Goal: Communication & Community: Ask a question

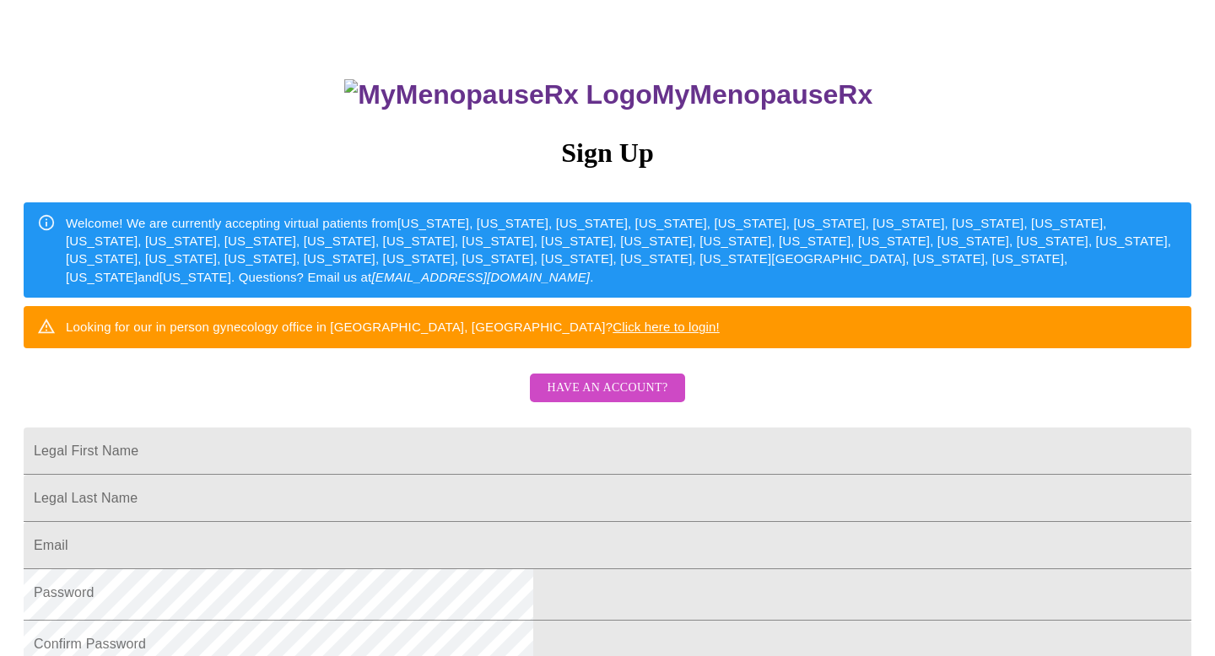
scroll to position [93, 0]
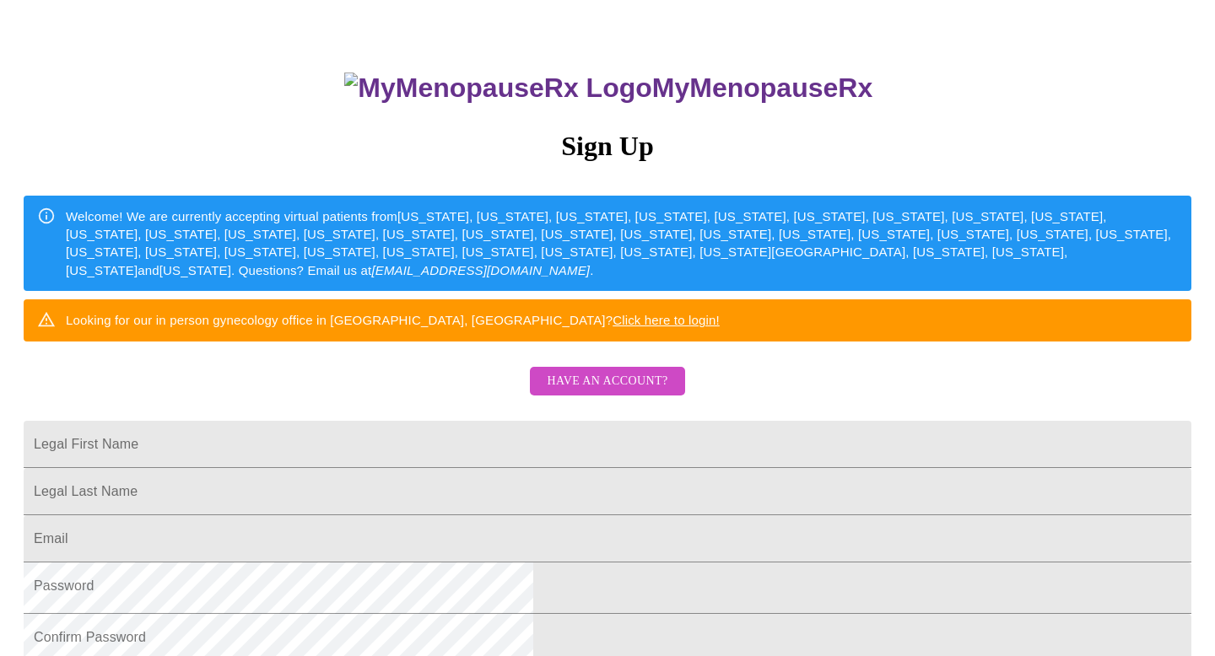
click at [627, 392] on span "Have an account?" at bounding box center [607, 381] width 121 height 21
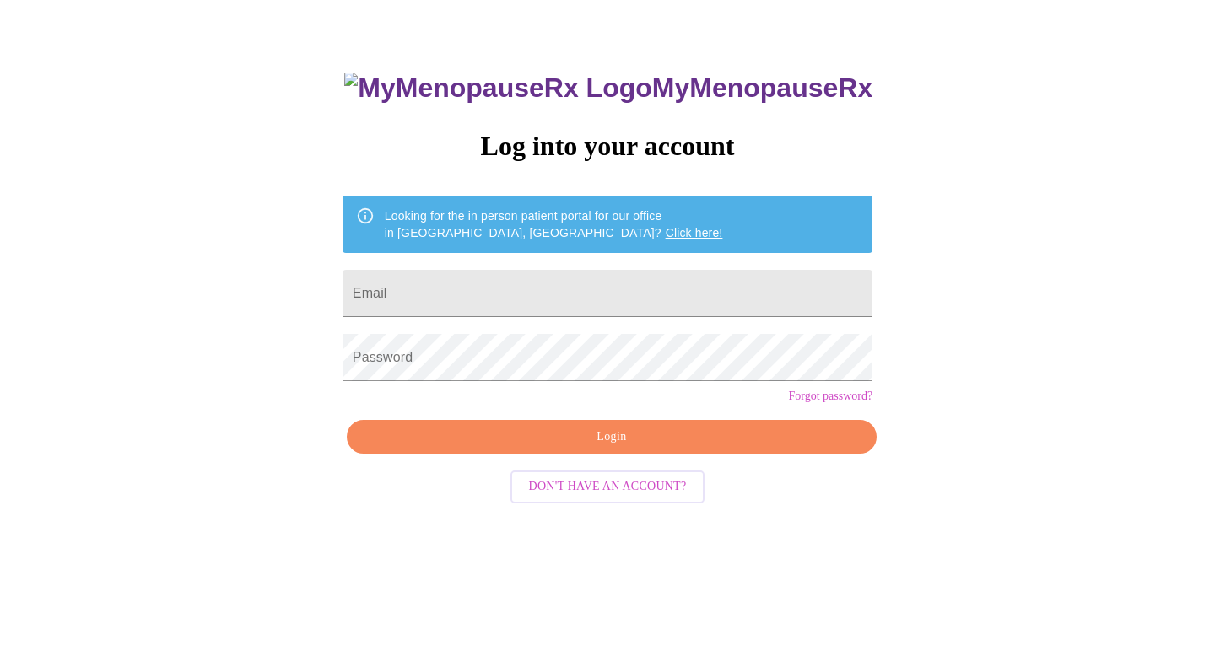
scroll to position [17, 0]
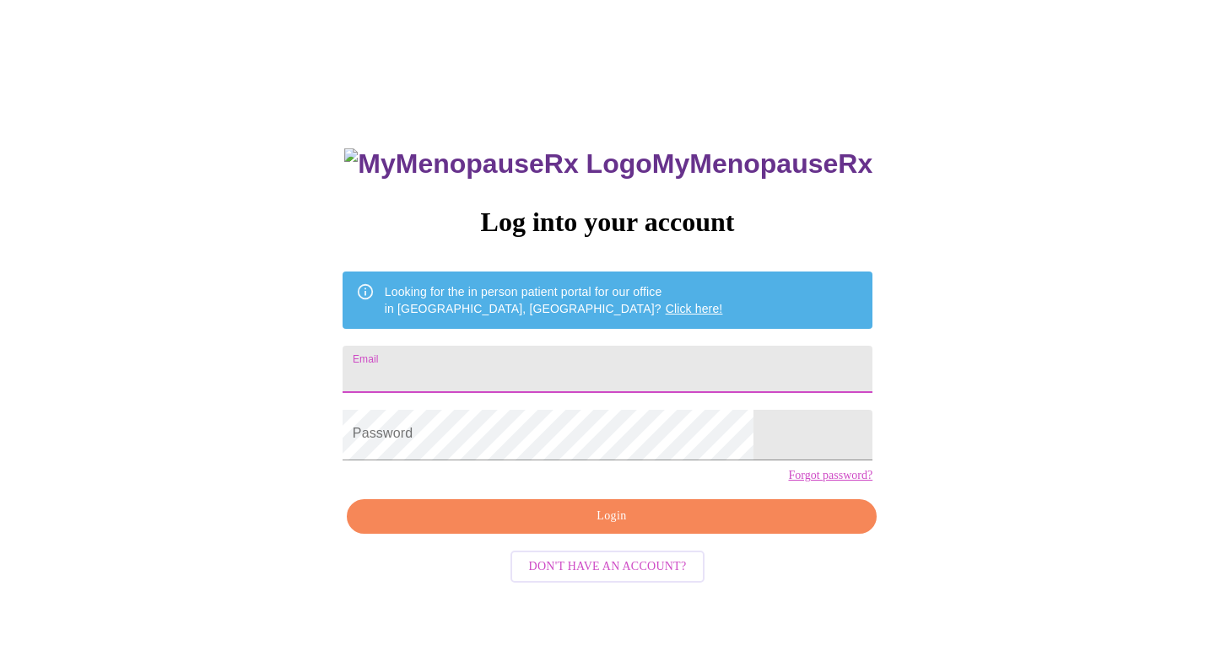
click at [547, 378] on input "Email" at bounding box center [608, 369] width 530 height 47
type input "[EMAIL_ADDRESS][DOMAIN_NAME]"
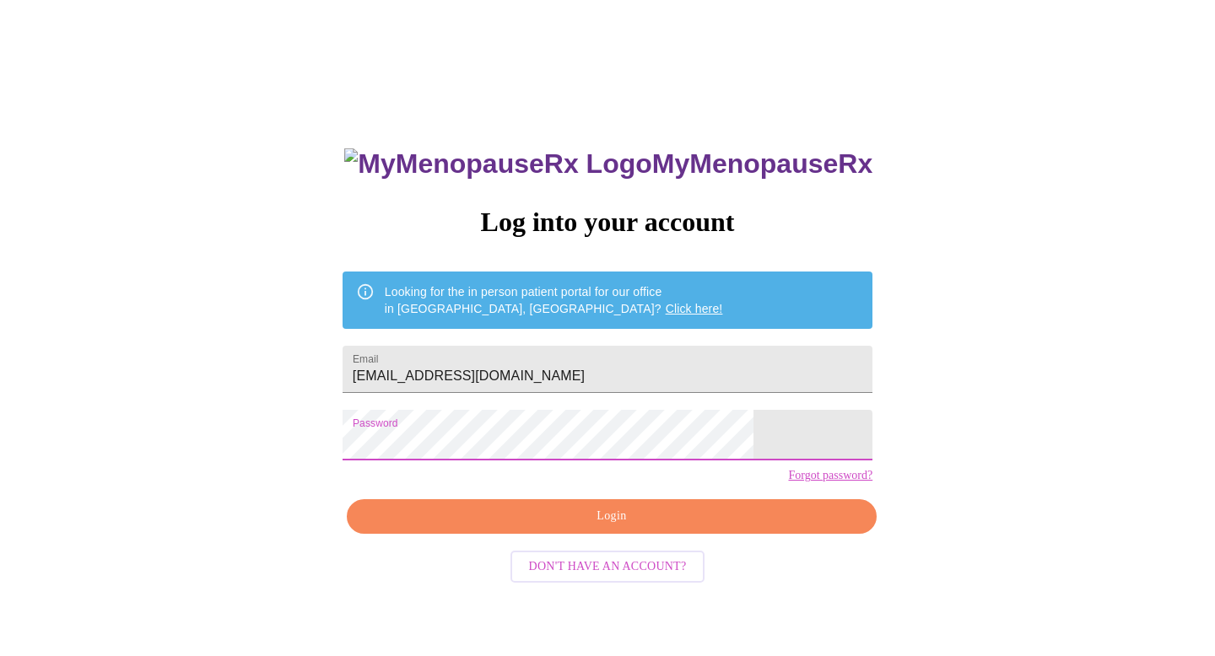
click at [542, 527] on span "Login" at bounding box center [611, 516] width 491 height 21
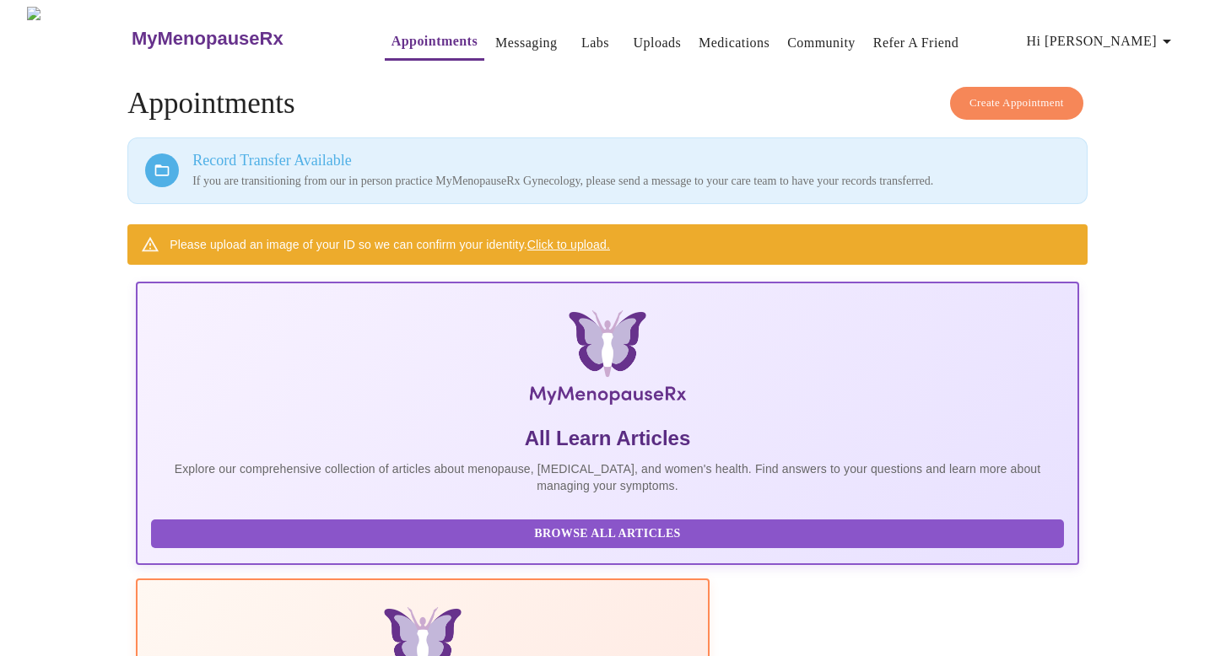
click at [501, 42] on link "Messaging" at bounding box center [526, 43] width 62 height 24
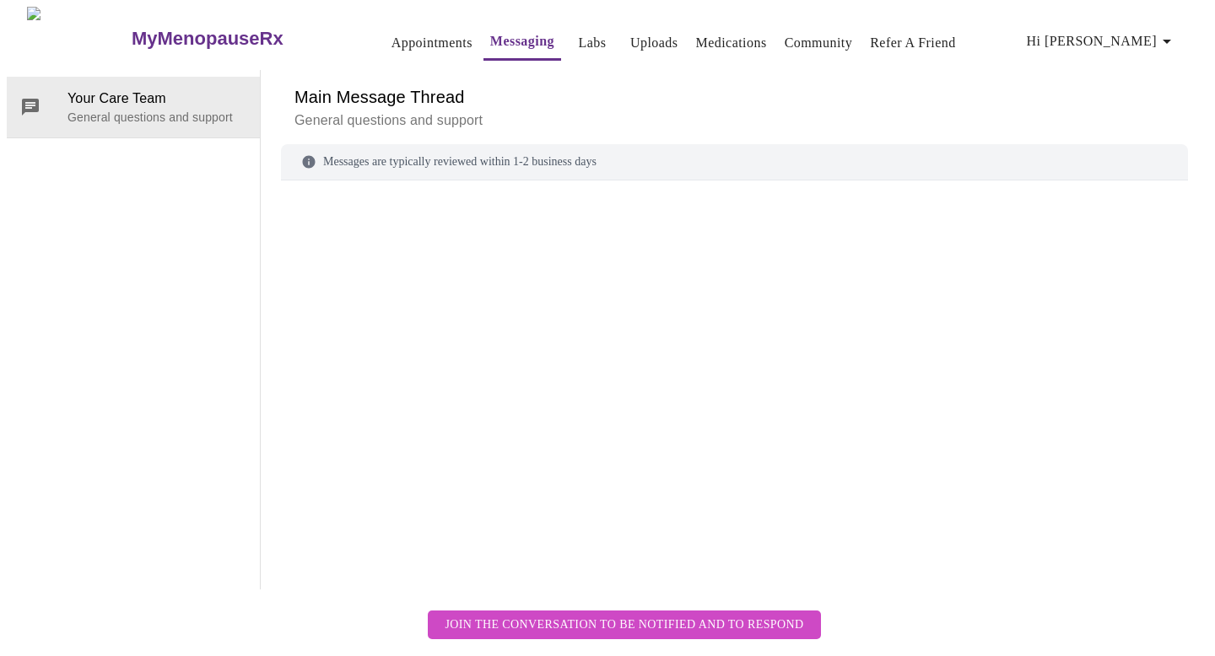
scroll to position [63, 0]
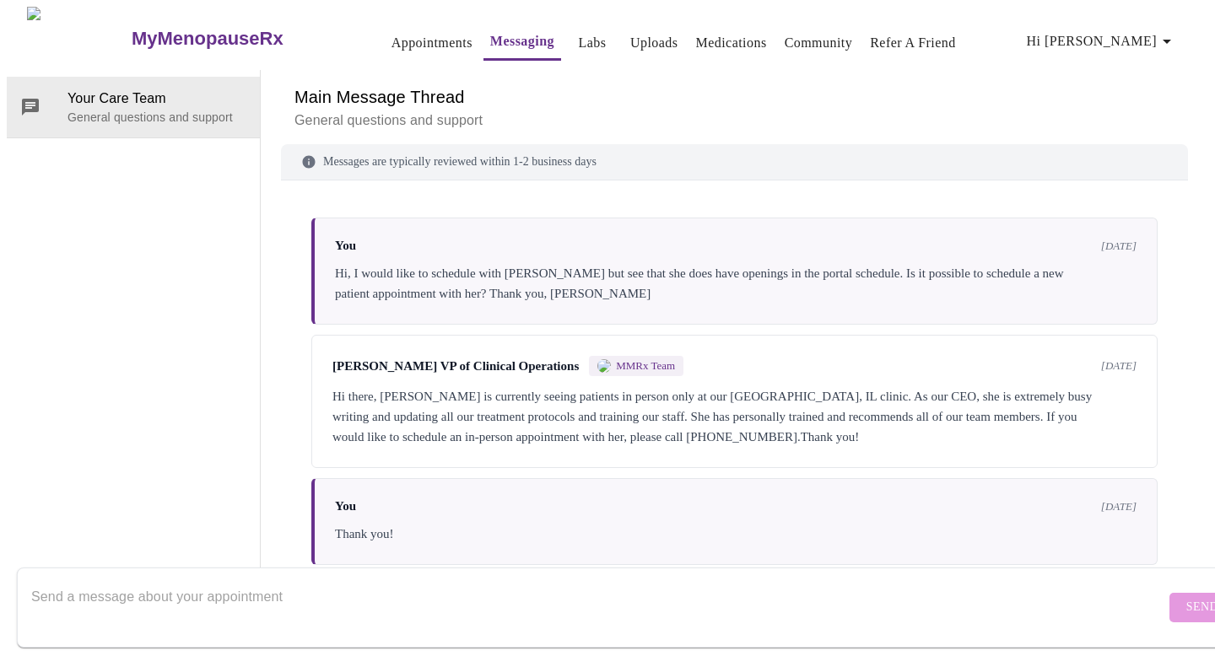
click at [140, 597] on textarea "Send a message about your appointment" at bounding box center [598, 607] width 1134 height 54
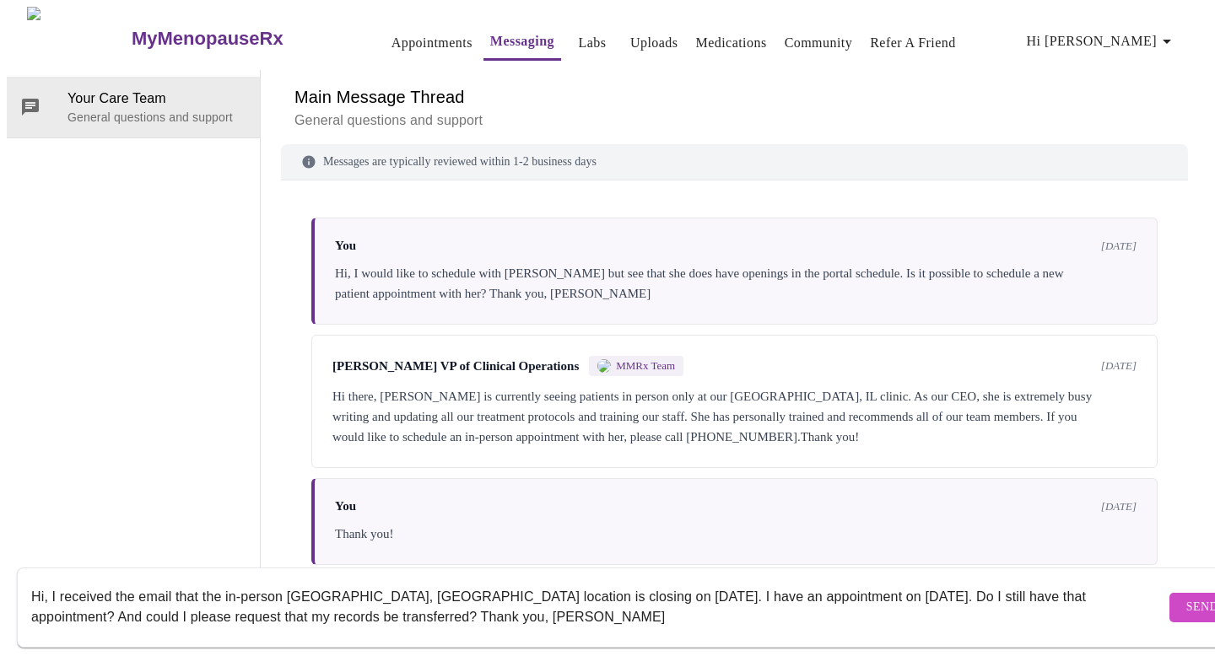
click at [1008, 581] on textarea "Hi, I received the email that the in-person [GEOGRAPHIC_DATA], [GEOGRAPHIC_DATA…" at bounding box center [598, 607] width 1134 height 54
type textarea "Hi, I received the email that the in-person [GEOGRAPHIC_DATA], [GEOGRAPHIC_DATA…"
click at [1186, 597] on span "Send" at bounding box center [1202, 607] width 32 height 21
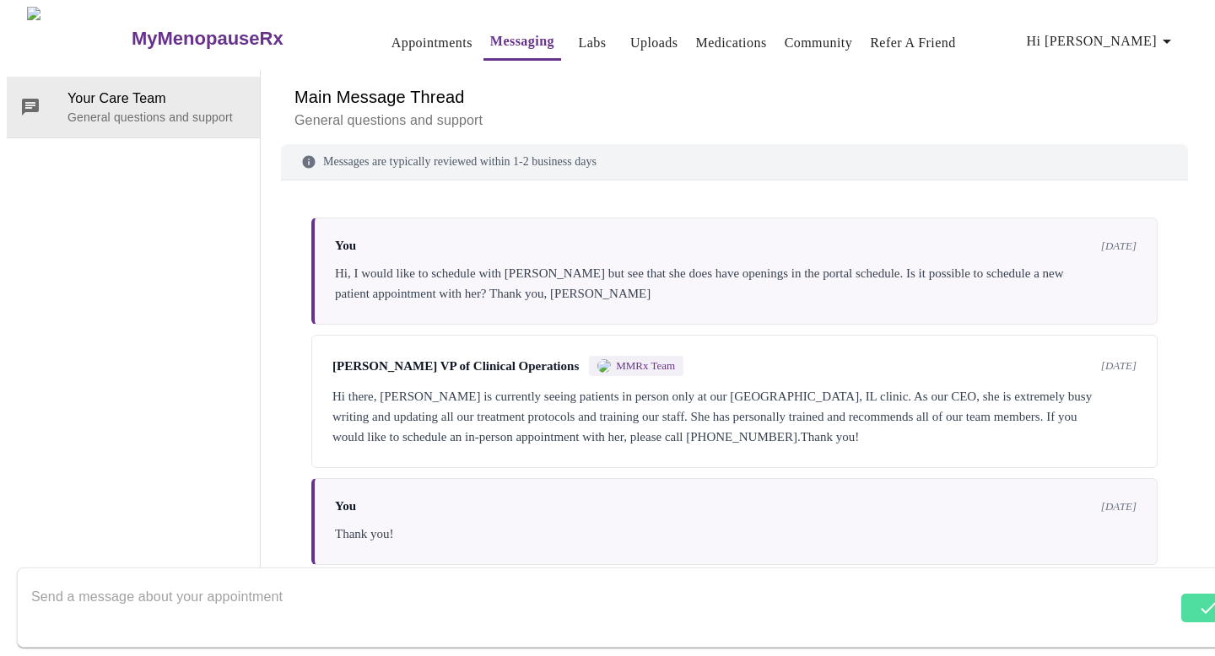
scroll to position [112, 0]
